Goal: Task Accomplishment & Management: Use online tool/utility

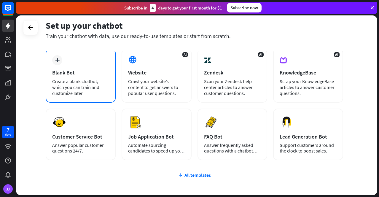
scroll to position [30, 0]
click at [83, 79] on div "Create a blank chatbot, which you can train and customize later." at bounding box center [80, 87] width 57 height 18
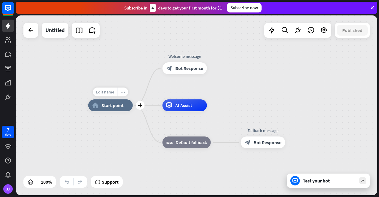
click at [108, 93] on span "Edit name" at bounding box center [105, 91] width 18 height 5
click at [113, 184] on span "Support" at bounding box center [110, 181] width 17 height 9
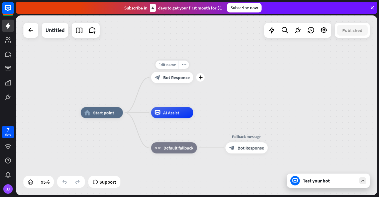
click at [168, 77] on span "Bot Response" at bounding box center [176, 77] width 26 height 6
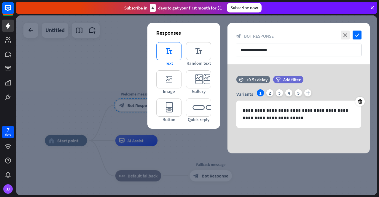
click at [170, 49] on icon "editor_text" at bounding box center [168, 51] width 25 height 18
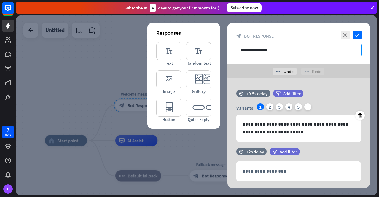
click at [256, 51] on input "**********" at bounding box center [299, 50] width 126 height 13
drag, startPoint x: 276, startPoint y: 50, endPoint x: 219, endPoint y: 51, distance: 56.9
click at [227, 51] on div "**********" at bounding box center [298, 105] width 142 height 165
click at [275, 46] on input "**********" at bounding box center [299, 50] width 126 height 13
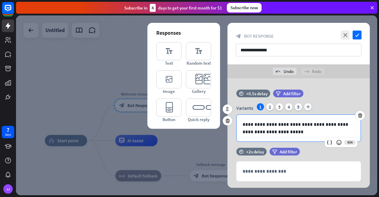
click at [272, 133] on p "**********" at bounding box center [299, 128] width 112 height 15
click at [268, 104] on div "2" at bounding box center [269, 106] width 7 height 7
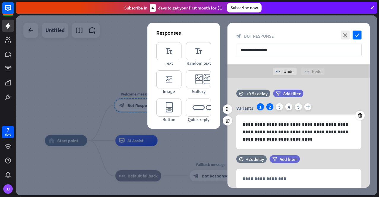
click at [264, 106] on div "1" at bounding box center [260, 106] width 7 height 7
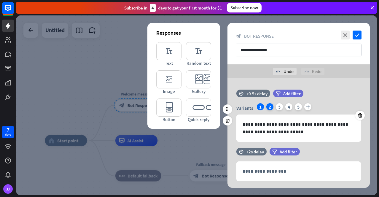
click at [272, 107] on div "2" at bounding box center [269, 106] width 7 height 7
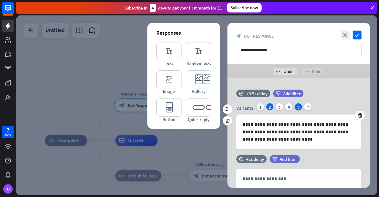
click at [298, 107] on div "5" at bounding box center [298, 106] width 7 height 7
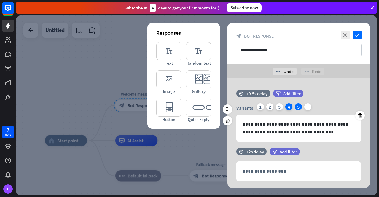
click at [289, 106] on div "4" at bounding box center [288, 106] width 7 height 7
click at [279, 106] on div "3" at bounding box center [279, 106] width 7 height 7
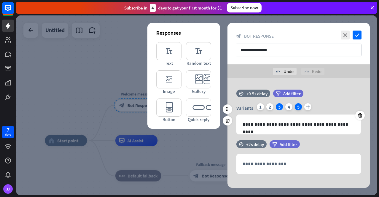
click at [299, 106] on div "5" at bounding box center [298, 106] width 7 height 7
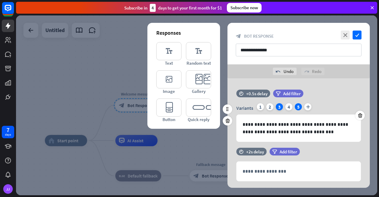
click at [276, 107] on div "3" at bounding box center [279, 106] width 7 height 7
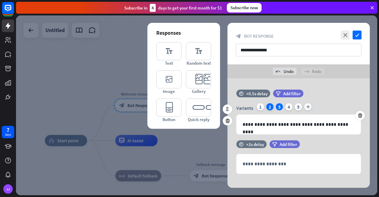
click at [271, 107] on div "2" at bounding box center [269, 106] width 7 height 7
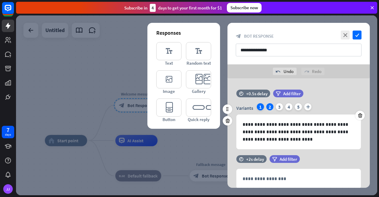
click at [259, 106] on div "1" at bounding box center [260, 106] width 7 height 7
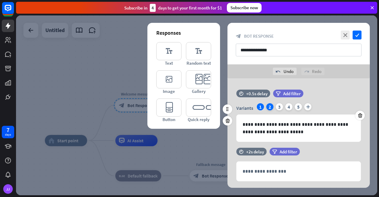
click at [270, 106] on div "2" at bounding box center [269, 106] width 7 height 7
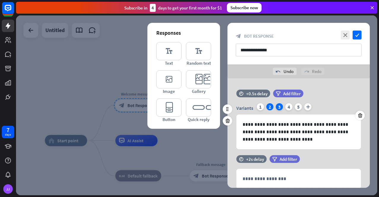
drag, startPoint x: 274, startPoint y: 107, endPoint x: 280, endPoint y: 107, distance: 5.3
click at [276, 107] on div "Variants 1 2 3 4 5 plus" at bounding box center [298, 107] width 125 height 9
drag, startPoint x: 282, startPoint y: 107, endPoint x: 288, endPoint y: 107, distance: 6.2
click at [282, 107] on div "3" at bounding box center [279, 106] width 7 height 7
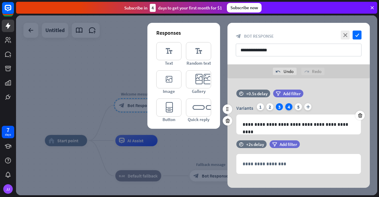
click at [289, 107] on div "4" at bounding box center [288, 106] width 7 height 7
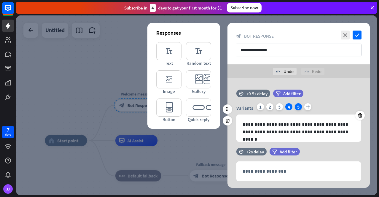
click at [296, 108] on div "5" at bounding box center [298, 106] width 7 height 7
click at [313, 106] on div "Variants 1 2 3 4 5 plus" at bounding box center [298, 107] width 125 height 9
click at [309, 107] on icon "plus" at bounding box center [307, 106] width 7 height 7
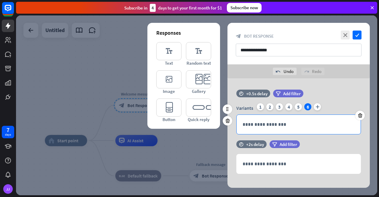
click at [279, 121] on p "**********" at bounding box center [299, 124] width 112 height 7
click at [285, 124] on p "**********" at bounding box center [299, 124] width 112 height 7
click at [348, 137] on div "982" at bounding box center [341, 134] width 33 height 9
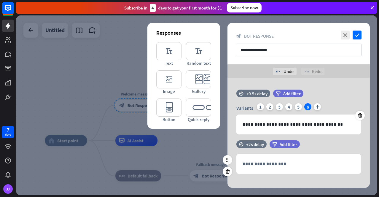
click at [336, 145] on div "time +2s delay filter Add filter" at bounding box center [298, 147] width 142 height 14
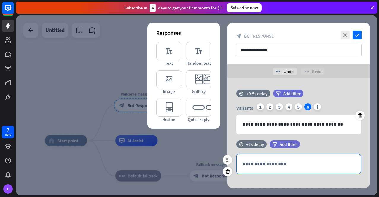
click at [272, 165] on p "**********" at bounding box center [299, 163] width 112 height 7
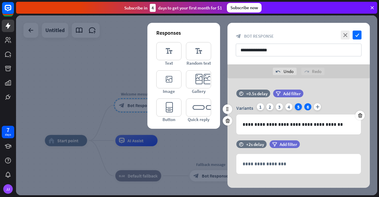
click at [295, 106] on div "5" at bounding box center [298, 106] width 7 height 7
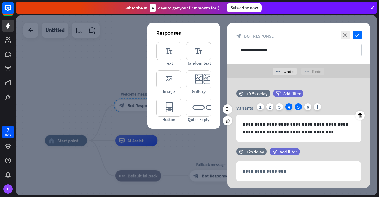
click at [291, 108] on div "4" at bounding box center [288, 106] width 7 height 7
click at [285, 108] on div "Variants 1 2 3 4 5 6 plus" at bounding box center [298, 107] width 125 height 9
click at [309, 107] on div "6" at bounding box center [307, 106] width 7 height 7
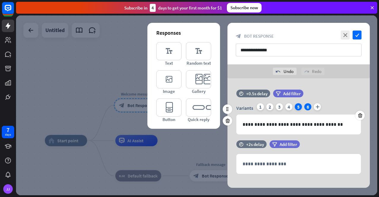
click at [297, 108] on div "5" at bounding box center [298, 106] width 7 height 7
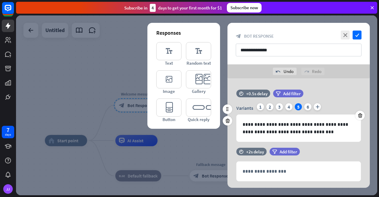
click at [283, 105] on div "Variants 1 2 3 4 5 6 plus" at bounding box center [298, 107] width 125 height 9
click at [277, 105] on div "3" at bounding box center [279, 106] width 7 height 7
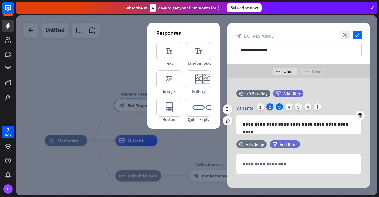
click at [271, 106] on div "2" at bounding box center [269, 106] width 7 height 7
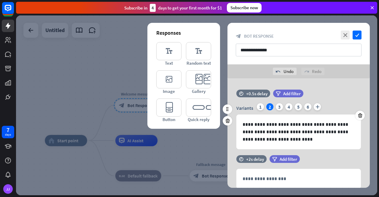
click at [265, 105] on div "Variants 1 2 3 4 5 6 plus" at bounding box center [298, 107] width 125 height 9
click at [260, 108] on div "1" at bounding box center [260, 106] width 7 height 7
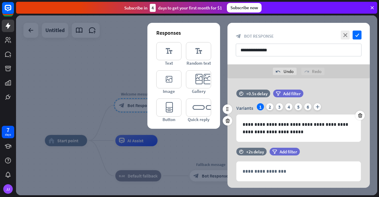
click at [264, 109] on div "Variants 1 2 3 4 5 6 plus" at bounding box center [298, 107] width 125 height 9
click at [269, 108] on div "2" at bounding box center [269, 106] width 7 height 7
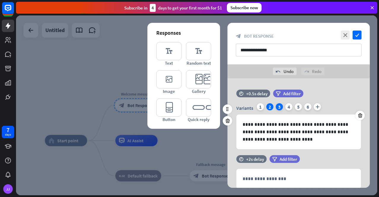
click at [280, 108] on div "3" at bounding box center [279, 106] width 7 height 7
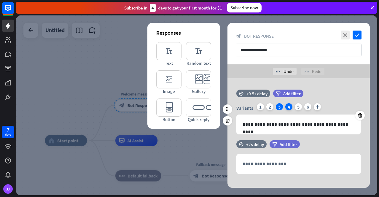
click at [289, 108] on div "4" at bounding box center [288, 106] width 7 height 7
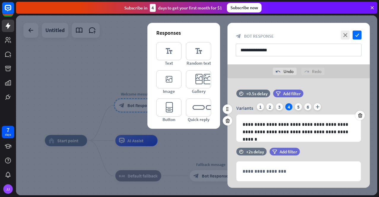
click at [301, 110] on div "Variants 1 2 3 4 5 6 plus" at bounding box center [298, 107] width 125 height 9
click at [298, 105] on div "5" at bounding box center [298, 106] width 7 height 7
click at [307, 107] on div "6" at bounding box center [307, 106] width 7 height 7
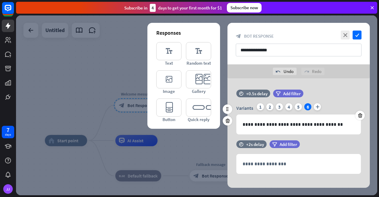
click at [321, 108] on div "Variants 1 2 3 4 5 6 plus" at bounding box center [298, 107] width 125 height 9
click at [320, 108] on icon "plus" at bounding box center [317, 106] width 7 height 7
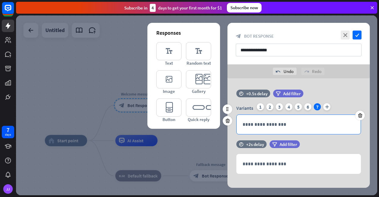
click at [301, 125] on p "**********" at bounding box center [299, 124] width 112 height 7
click at [309, 106] on div "6" at bounding box center [307, 106] width 7 height 7
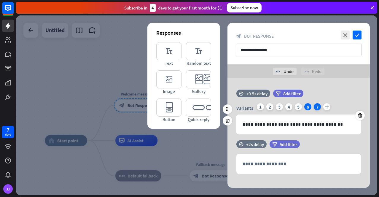
click at [317, 107] on div "7" at bounding box center [317, 106] width 7 height 7
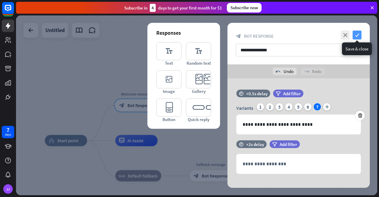
click at [357, 34] on icon "check" at bounding box center [357, 35] width 9 height 9
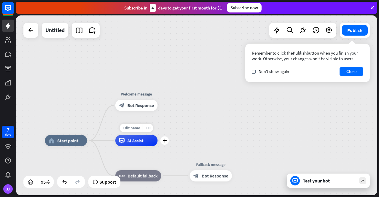
click at [137, 141] on span "AI Assist" at bounding box center [136, 141] width 16 height 6
click at [116, 146] on div "Edit name more_horiz plus AI Assist" at bounding box center [136, 140] width 42 height 11
click at [135, 177] on span "Default fallback" at bounding box center [143, 176] width 30 height 6
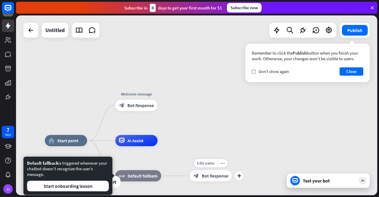
click at [190, 181] on div "Edit name more_horiz plus Fallback message block_bot_response Bot Response" at bounding box center [211, 175] width 42 height 11
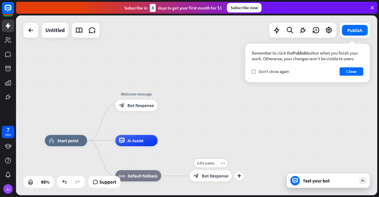
click at [211, 176] on span "Bot Response" at bounding box center [215, 176] width 26 height 6
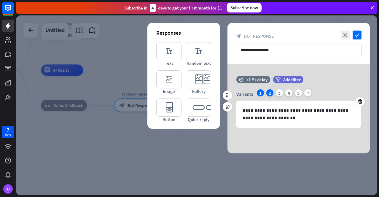
click at [268, 94] on div "2" at bounding box center [269, 92] width 7 height 7
click at [280, 92] on div "3" at bounding box center [279, 92] width 7 height 7
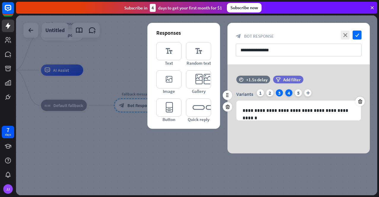
click at [288, 93] on div "4" at bounding box center [288, 92] width 7 height 7
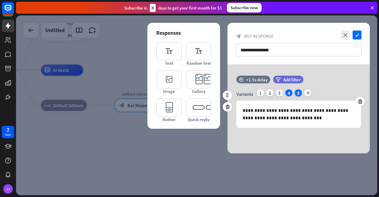
click at [296, 93] on div "5" at bounding box center [298, 92] width 7 height 7
click at [307, 92] on icon "plus" at bounding box center [307, 92] width 7 height 7
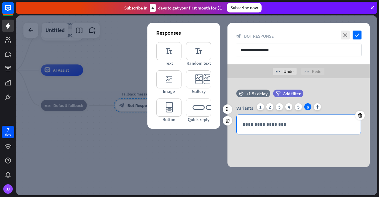
click at [288, 127] on p "**********" at bounding box center [299, 124] width 112 height 7
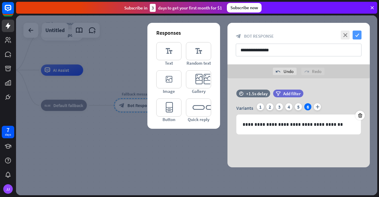
click at [358, 33] on icon "check" at bounding box center [357, 35] width 9 height 9
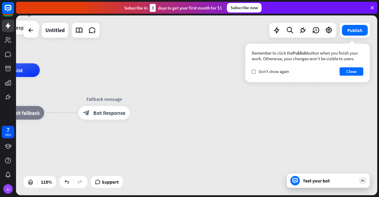
click at [304, 185] on div "Test your bot" at bounding box center [328, 180] width 83 height 14
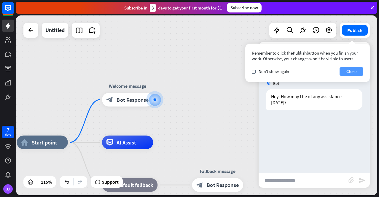
click at [347, 70] on button "Close" at bounding box center [352, 71] width 24 height 8
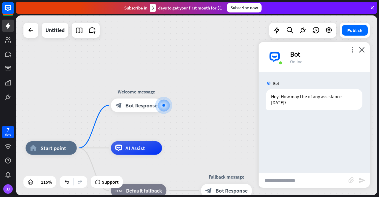
click at [281, 179] on input "text" at bounding box center [304, 180] width 90 height 15
type input "*****"
click at [364, 180] on icon "send" at bounding box center [361, 180] width 7 height 7
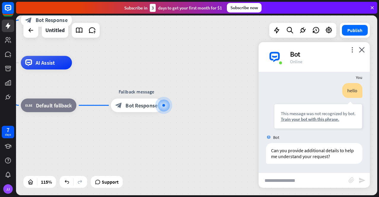
scroll to position [41, 0]
click at [361, 51] on icon "close" at bounding box center [362, 50] width 6 height 6
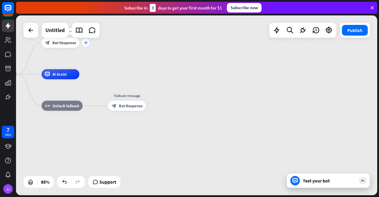
click at [85, 44] on icon "plus" at bounding box center [86, 43] width 4 height 4
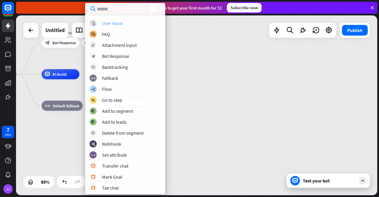
click at [115, 22] on div "User Input" at bounding box center [112, 23] width 21 height 6
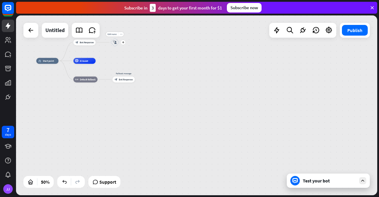
click at [115, 41] on icon "block_user_input" at bounding box center [115, 43] width 4 height 4
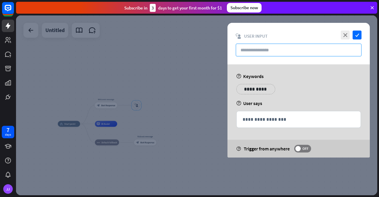
click at [256, 55] on input "text" at bounding box center [299, 50] width 126 height 13
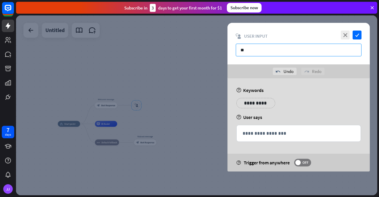
type input "*"
type input "**"
click at [340, 33] on div "close check" at bounding box center [350, 35] width 22 height 9
click at [342, 34] on icon "close" at bounding box center [345, 35] width 9 height 9
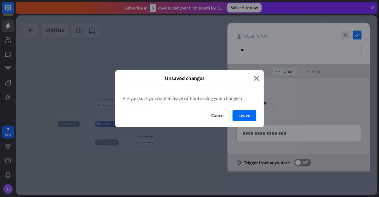
click at [239, 116] on button "Leave" at bounding box center [244, 115] width 24 height 11
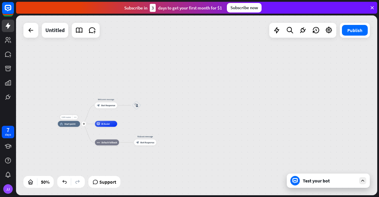
click at [71, 118] on span "Edit name" at bounding box center [66, 117] width 9 height 3
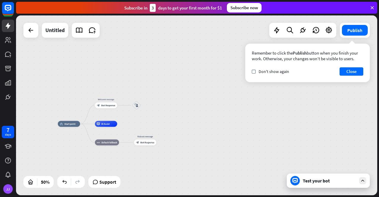
click at [315, 113] on div "home_2 Start point Welcome message block_bot_response Bot Response block_user_i…" at bounding box center [196, 105] width 361 height 180
click at [66, 123] on span "Start point" at bounding box center [69, 123] width 11 height 3
click at [240, 146] on div "home_2 Start point Welcome message block_bot_response Bot Response block_user_i…" at bounding box center [196, 105] width 361 height 180
click at [104, 105] on span "Bot Response" at bounding box center [108, 105] width 14 height 3
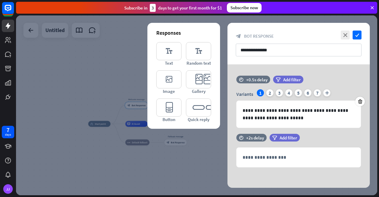
click at [209, 138] on div at bounding box center [196, 105] width 361 height 180
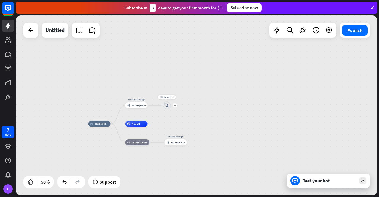
click at [169, 106] on div "block_user_input" at bounding box center [166, 105] width 9 height 9
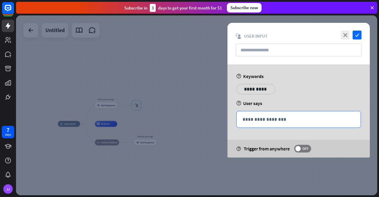
click at [260, 118] on p "**********" at bounding box center [299, 119] width 112 height 7
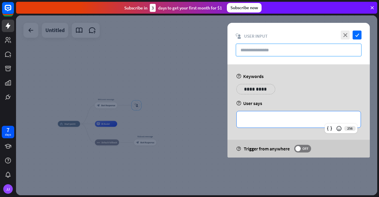
click at [262, 52] on input "text" at bounding box center [299, 50] width 126 height 13
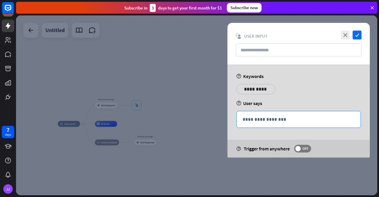
click at [271, 121] on p "**********" at bounding box center [299, 119] width 112 height 7
click at [268, 40] on div "close check block_user_input User Input" at bounding box center [298, 44] width 142 height 42
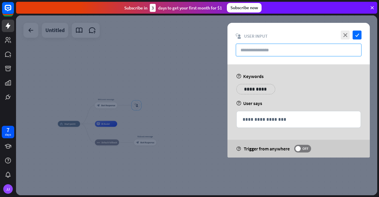
click at [263, 50] on input "text" at bounding box center [299, 50] width 126 height 13
